Goal: Task Accomplishment & Management: Manage account settings

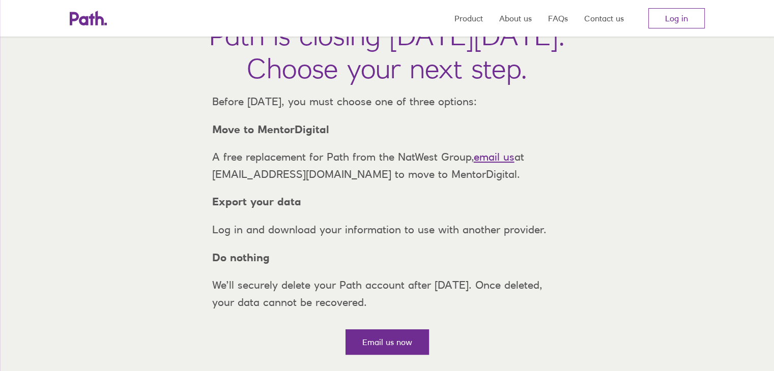
scroll to position [106, 0]
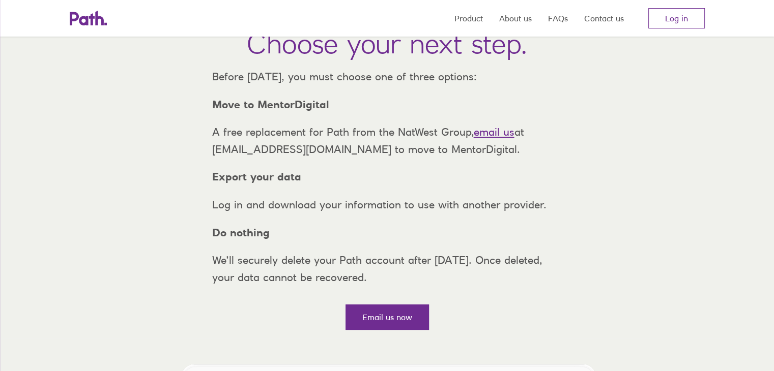
click at [498, 138] on link "email us" at bounding box center [493, 132] width 41 height 13
click at [497, 138] on link "email us" at bounding box center [493, 132] width 41 height 13
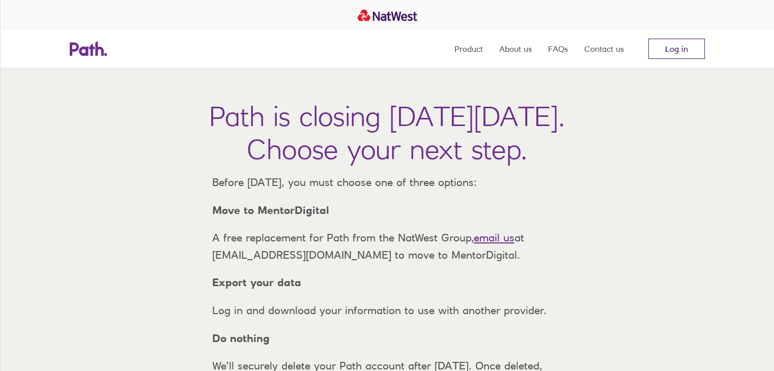
click at [683, 51] on link "Log in" at bounding box center [676, 49] width 56 height 20
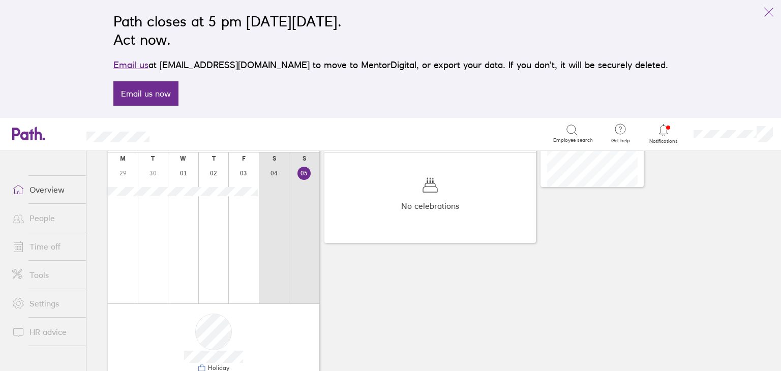
scroll to position [166, 0]
click at [40, 245] on link "Time off" at bounding box center [45, 246] width 82 height 20
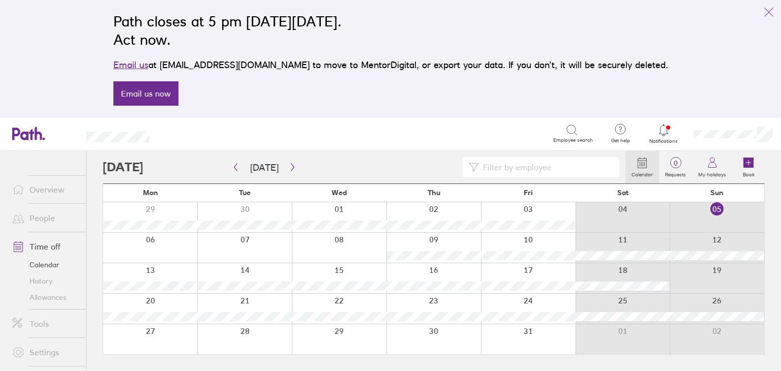
click at [157, 267] on div at bounding box center [150, 278] width 94 height 30
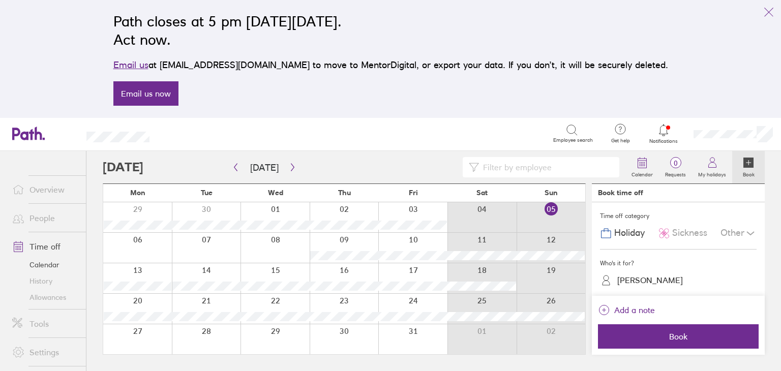
click at [41, 216] on link "People" at bounding box center [45, 218] width 82 height 20
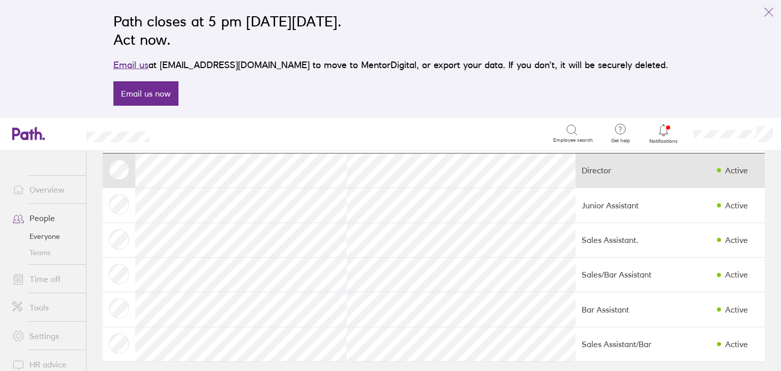
scroll to position [63, 0]
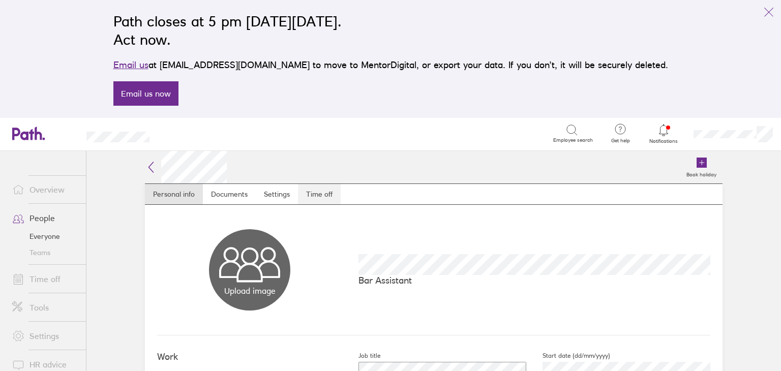
click at [317, 197] on link "Time off" at bounding box center [319, 194] width 43 height 20
